Goal: Find specific page/section: Find specific page/section

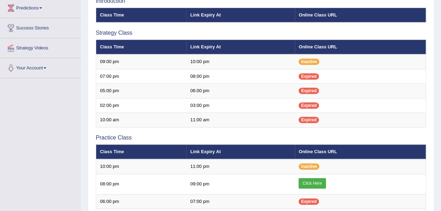
scroll to position [127, 0]
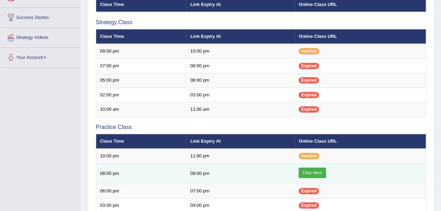
click at [314, 171] on link "Click Here" at bounding box center [311, 173] width 27 height 11
